Goal: Task Accomplishment & Management: Manage account settings

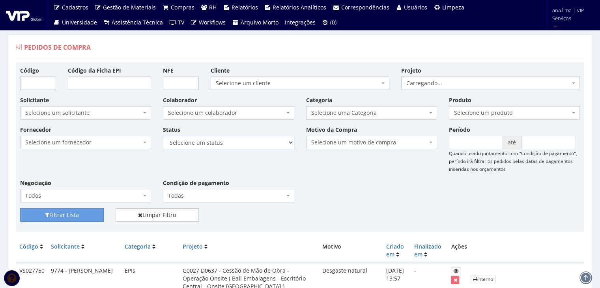
click at [254, 139] on select "Selecione um status Cancelado Aguardando Aprovação Diretoria Pedido Aprovado Ag…" at bounding box center [228, 142] width 131 height 13
select select "1"
click at [163, 136] on select "Selecione um status Cancelado Aguardando Aprovação Diretoria Pedido Aprovado Ag…" at bounding box center [228, 142] width 131 height 13
click at [81, 214] on button "Filtrar Lista" at bounding box center [62, 214] width 84 height 13
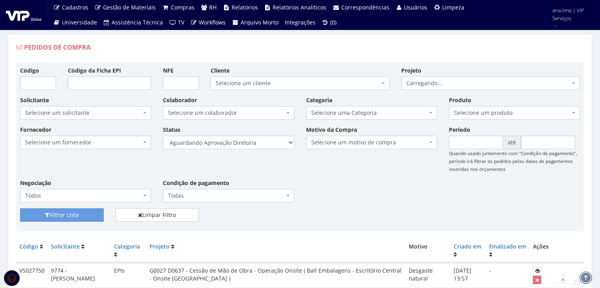
scroll to position [95, 0]
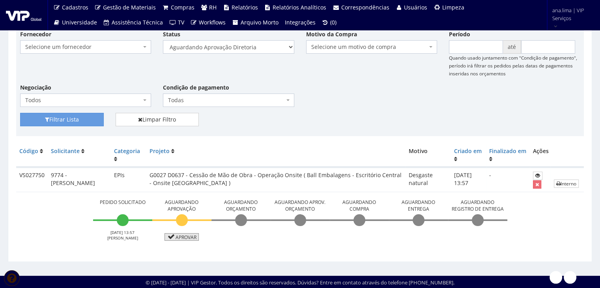
drag, startPoint x: 192, startPoint y: 237, endPoint x: 263, endPoint y: 184, distance: 88.8
click at [192, 237] on link "Aprovar" at bounding box center [181, 236] width 35 height 7
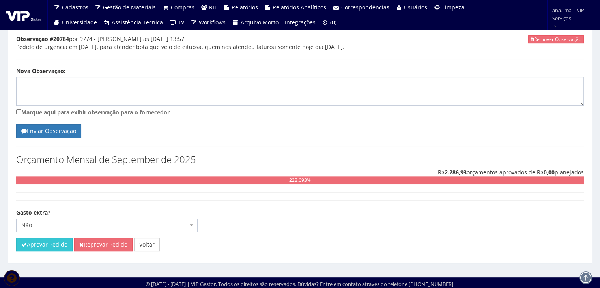
scroll to position [233, 0]
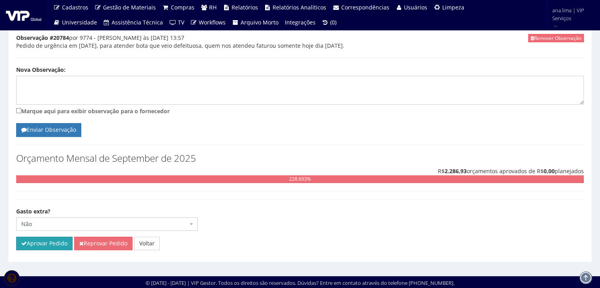
click at [41, 239] on button "Aprovar Pedido" at bounding box center [44, 243] width 56 height 13
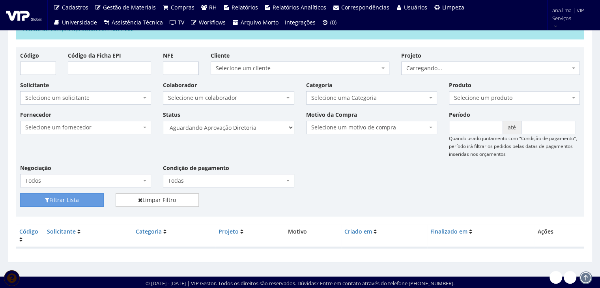
scroll to position [44, 0]
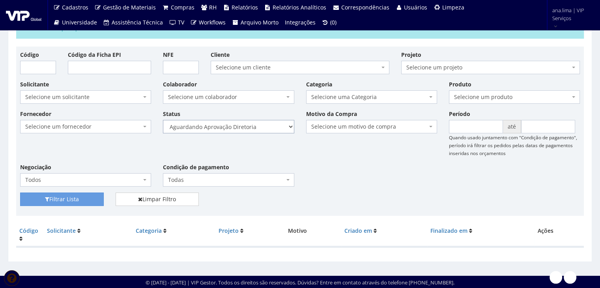
click at [277, 123] on select "Selecione um status Cancelado Aguardando Aprovação Diretoria Pedido Aprovado Ag…" at bounding box center [228, 126] width 131 height 13
click at [163, 120] on select "Selecione um status Cancelado Aguardando Aprovação Diretoria Pedido Aprovado Ag…" at bounding box center [228, 126] width 131 height 13
click at [90, 196] on button "Filtrar Lista" at bounding box center [62, 198] width 84 height 13
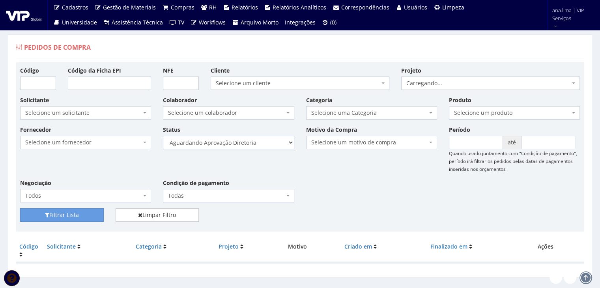
click at [235, 143] on select "Selecione um status Cancelado Aguardando Aprovação Diretoria Pedido Aprovado Ag…" at bounding box center [228, 142] width 131 height 13
select select "4"
click at [163, 136] on select "Selecione um status Cancelado Aguardando Aprovação Diretoria Pedido Aprovado Ag…" at bounding box center [228, 142] width 131 height 13
click at [101, 211] on button "Filtrar Lista" at bounding box center [62, 214] width 84 height 13
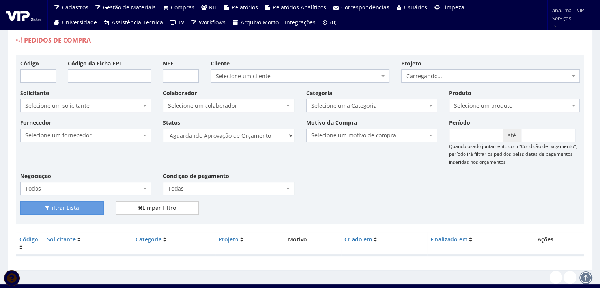
scroll to position [16, 0]
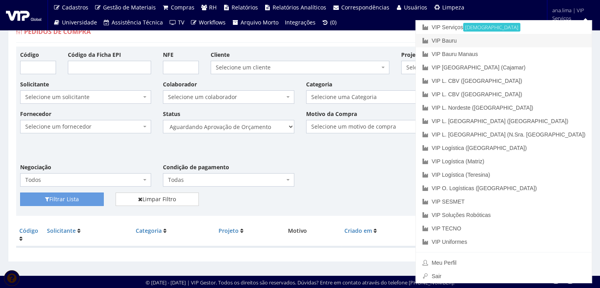
drag, startPoint x: 546, startPoint y: 44, endPoint x: 542, endPoint y: 45, distance: 4.0
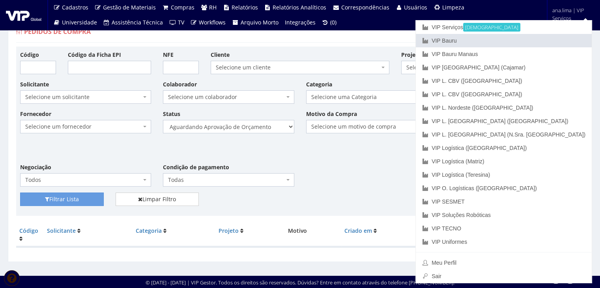
click at [545, 44] on link "VIP Bauru" at bounding box center [504, 40] width 176 height 13
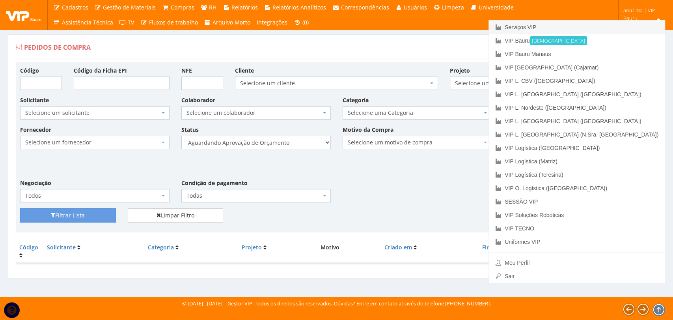
click at [599, 23] on link "Serviços VIP" at bounding box center [577, 27] width 176 height 13
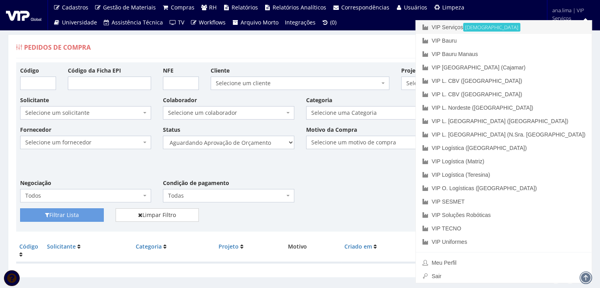
click at [528, 24] on link "VIP Serviços Ativa" at bounding box center [504, 27] width 176 height 13
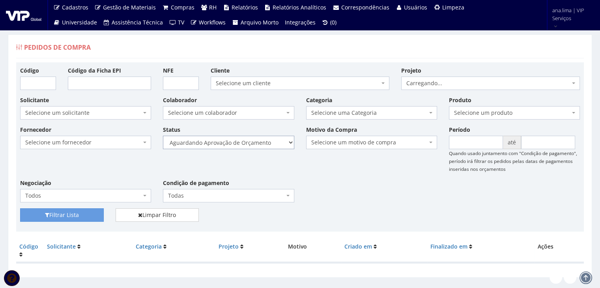
drag, startPoint x: 263, startPoint y: 142, endPoint x: 259, endPoint y: 146, distance: 5.6
click at [263, 142] on select "Selecione um status Cancelado Aguardando Aprovação Diretoria Pedido Aprovado Ag…" at bounding box center [228, 142] width 131 height 13
select select "1"
click at [163, 136] on select "Selecione um status Cancelado Aguardando Aprovação Diretoria Pedido Aprovado Ag…" at bounding box center [228, 142] width 131 height 13
click at [70, 213] on button "Filtrar Lista" at bounding box center [62, 214] width 84 height 13
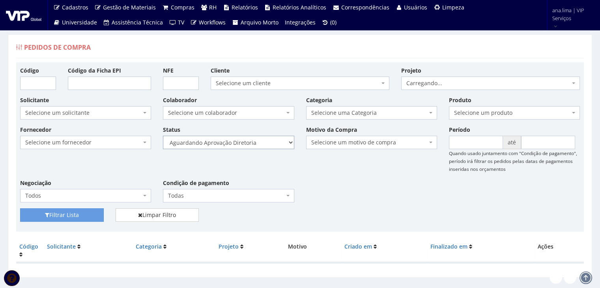
click at [252, 141] on select "Selecione um status Cancelado Aguardando Aprovação Diretoria Pedido Aprovado Ag…" at bounding box center [228, 142] width 131 height 13
select select "4"
click at [163, 136] on select "Selecione um status Cancelado Aguardando Aprovação Diretoria Pedido Aprovado Ag…" at bounding box center [228, 142] width 131 height 13
click at [87, 210] on button "Filtrar Lista" at bounding box center [62, 214] width 84 height 13
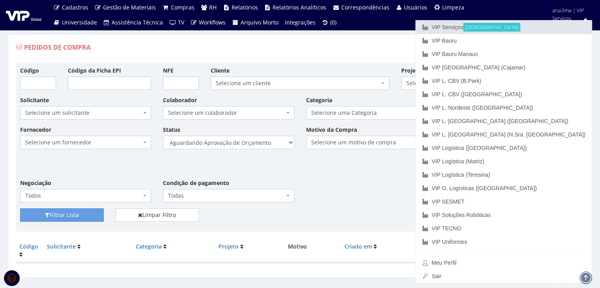
click at [524, 25] on link "VIP Serviços Ativa" at bounding box center [504, 27] width 176 height 13
